Goal: Check status

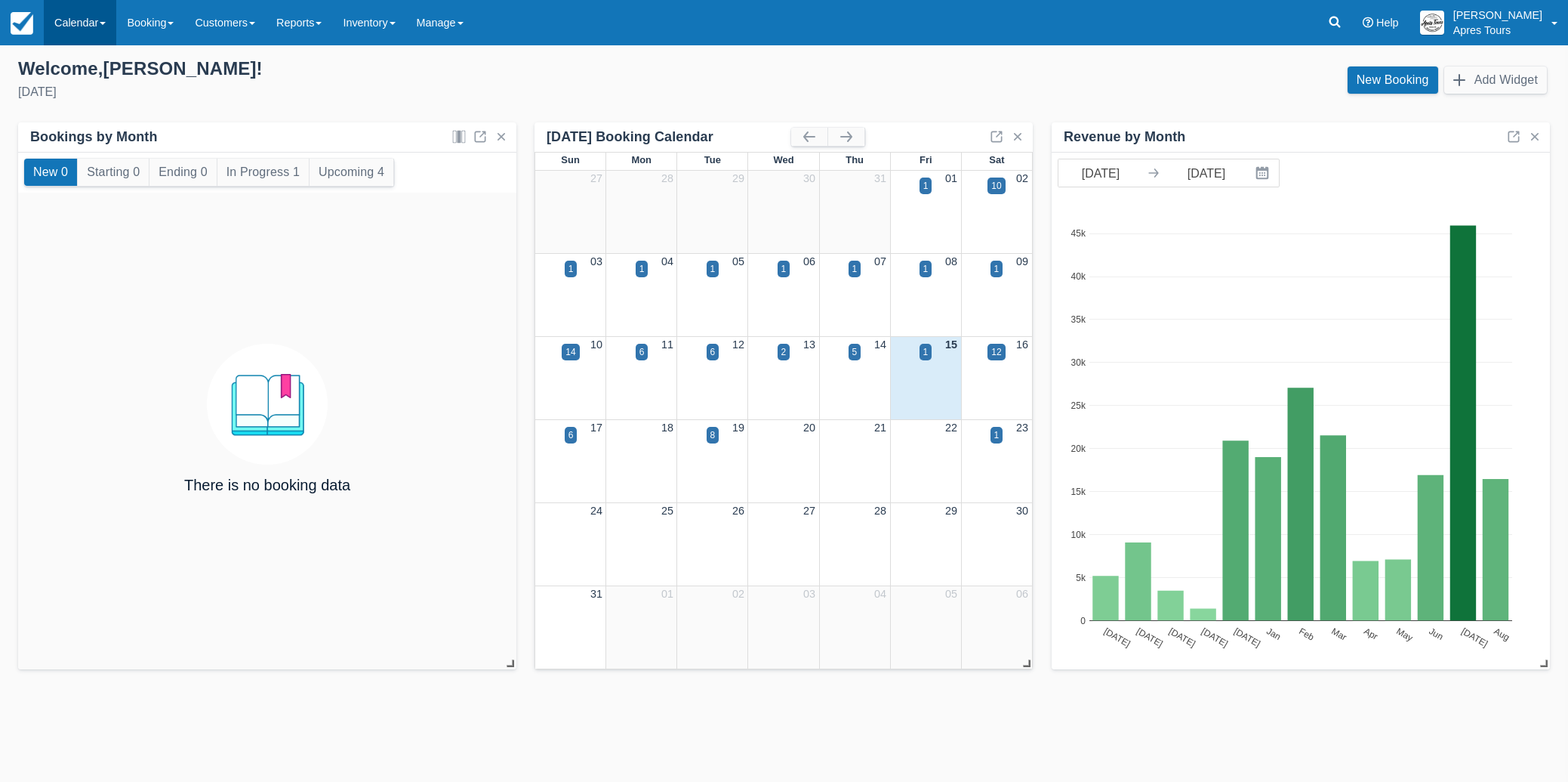
click at [89, 25] on link "Calendar" at bounding box center [80, 22] width 72 height 45
click at [92, 144] on link "Month" at bounding box center [104, 143] width 119 height 32
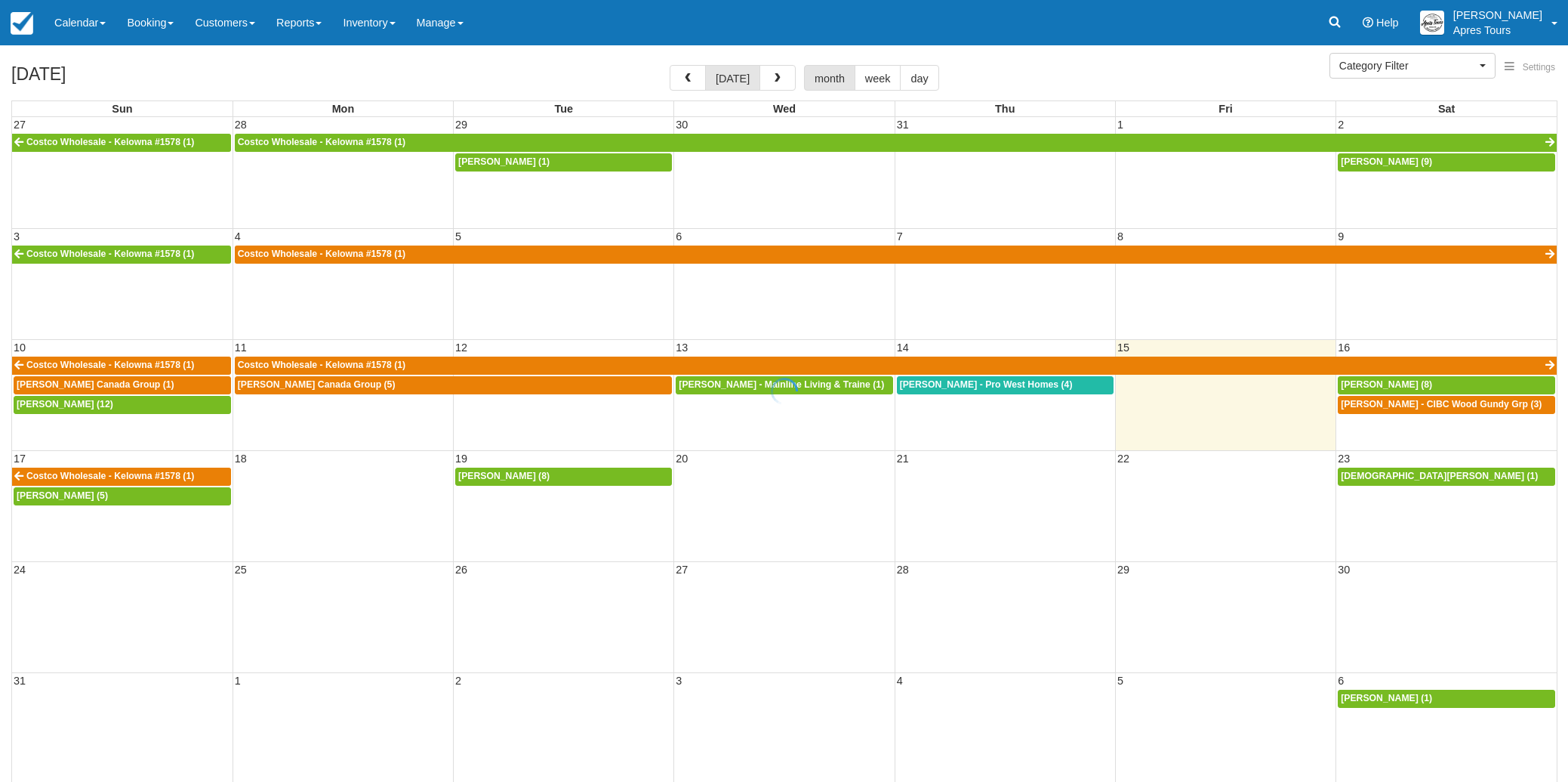
select select
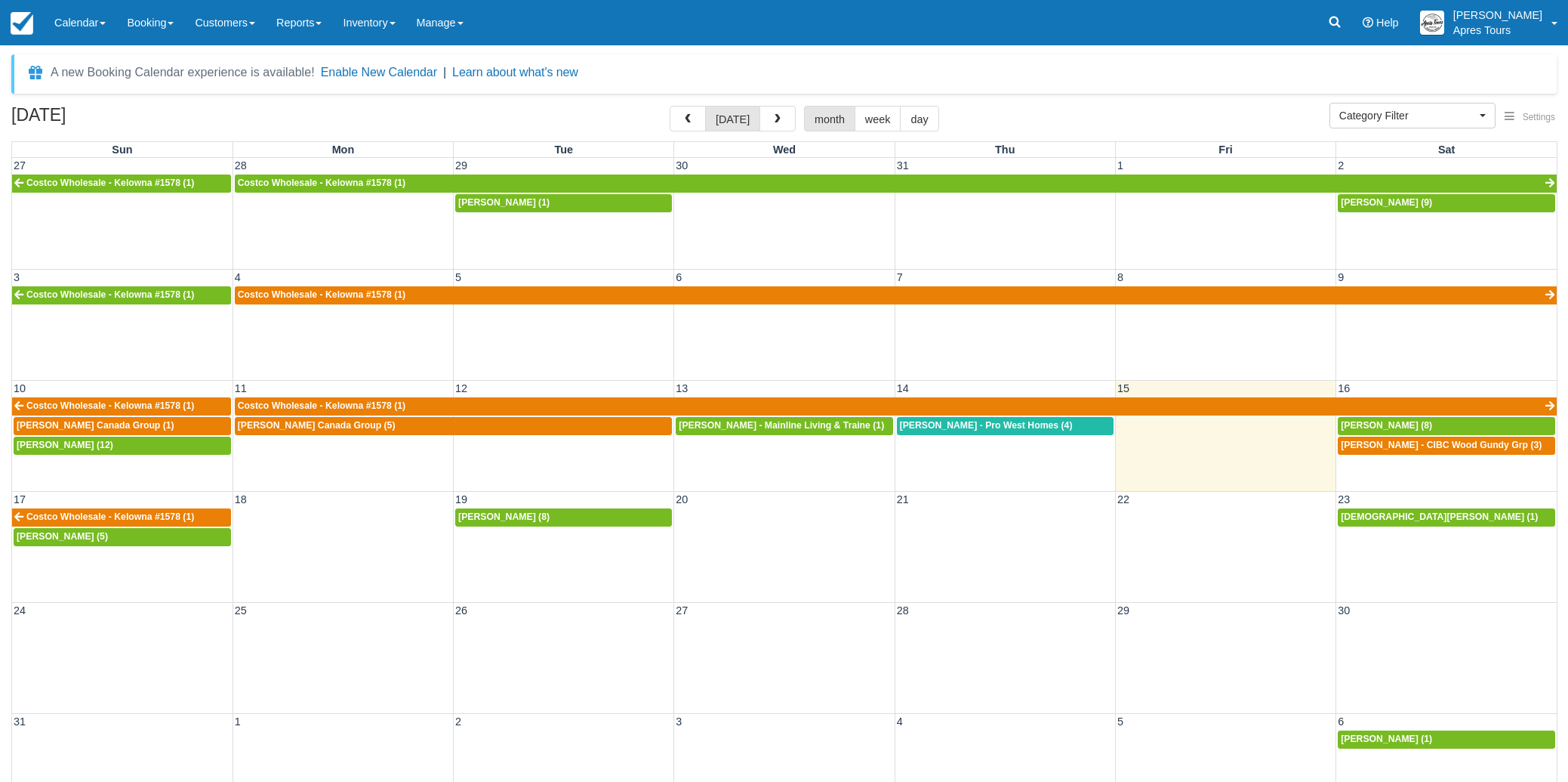
scroll to position [49, 0]
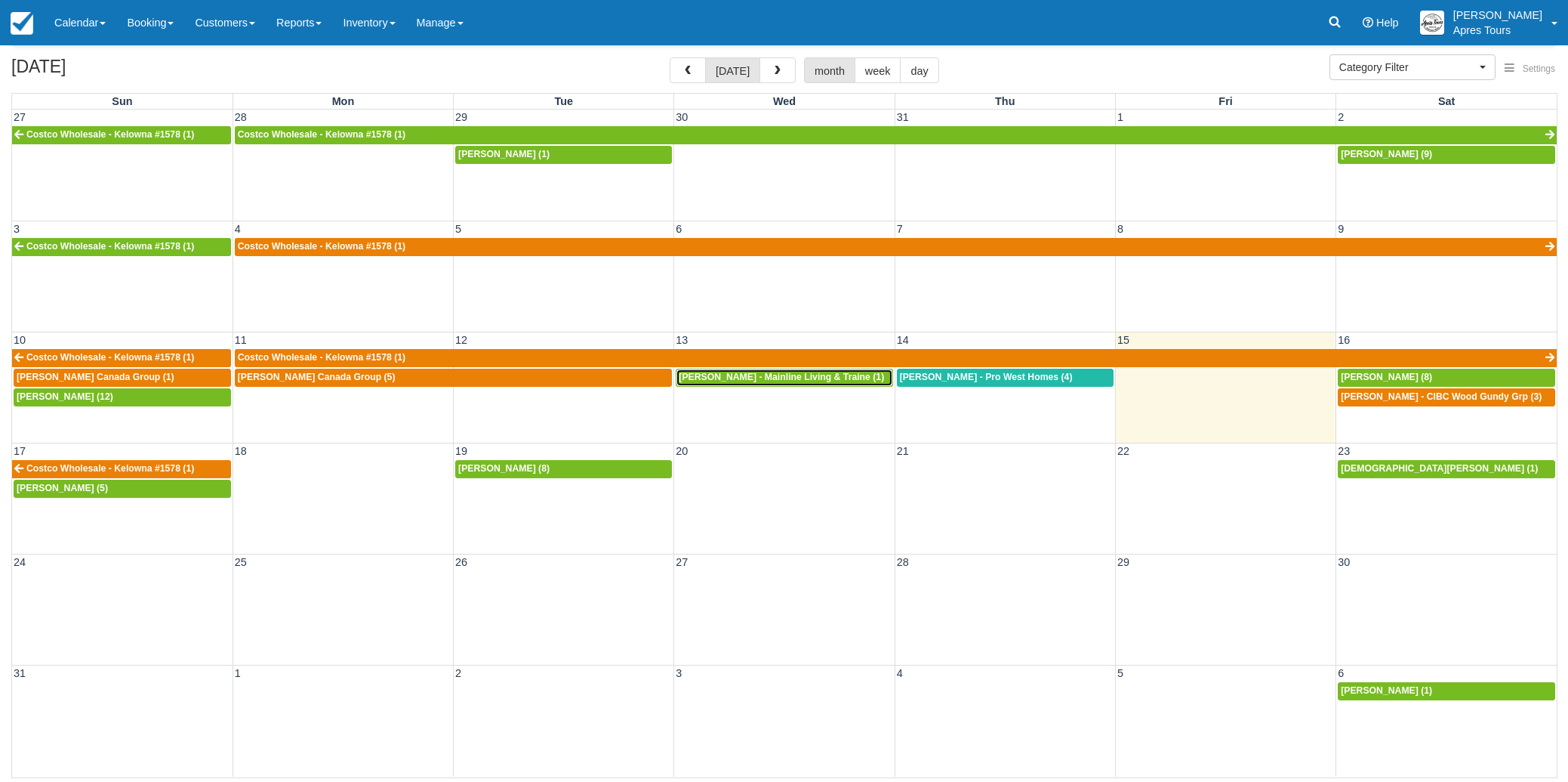
click at [780, 378] on span "Shay Ritchie - Mainline Living & Traine (1)" at bounding box center [782, 377] width 205 height 10
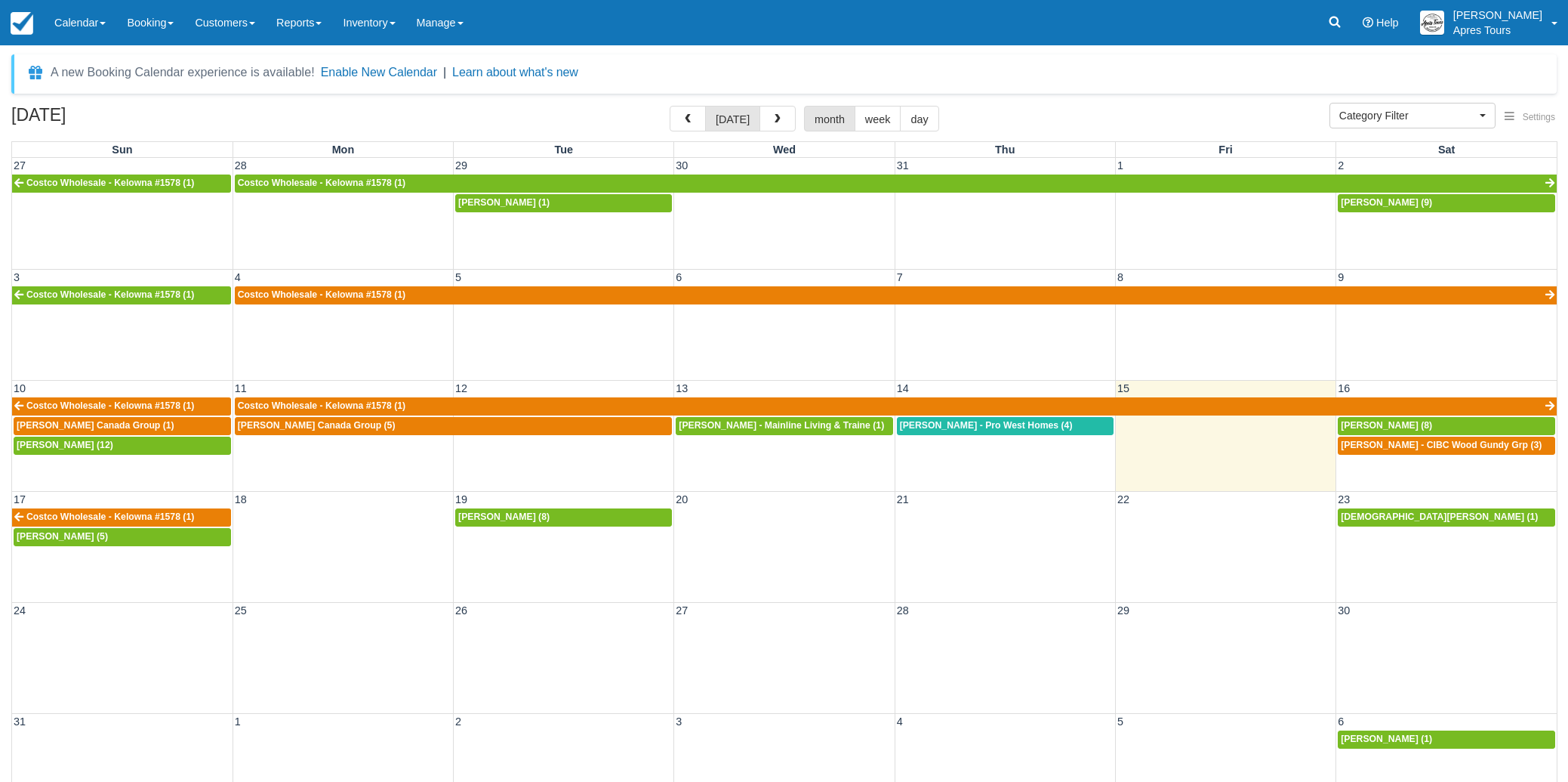
select select
click at [1456, 448] on span "Loughren, Lorraine - CIBC Wood Gundy Grp (3)" at bounding box center [1441, 444] width 201 height 10
